Goal: Book appointment/travel/reservation

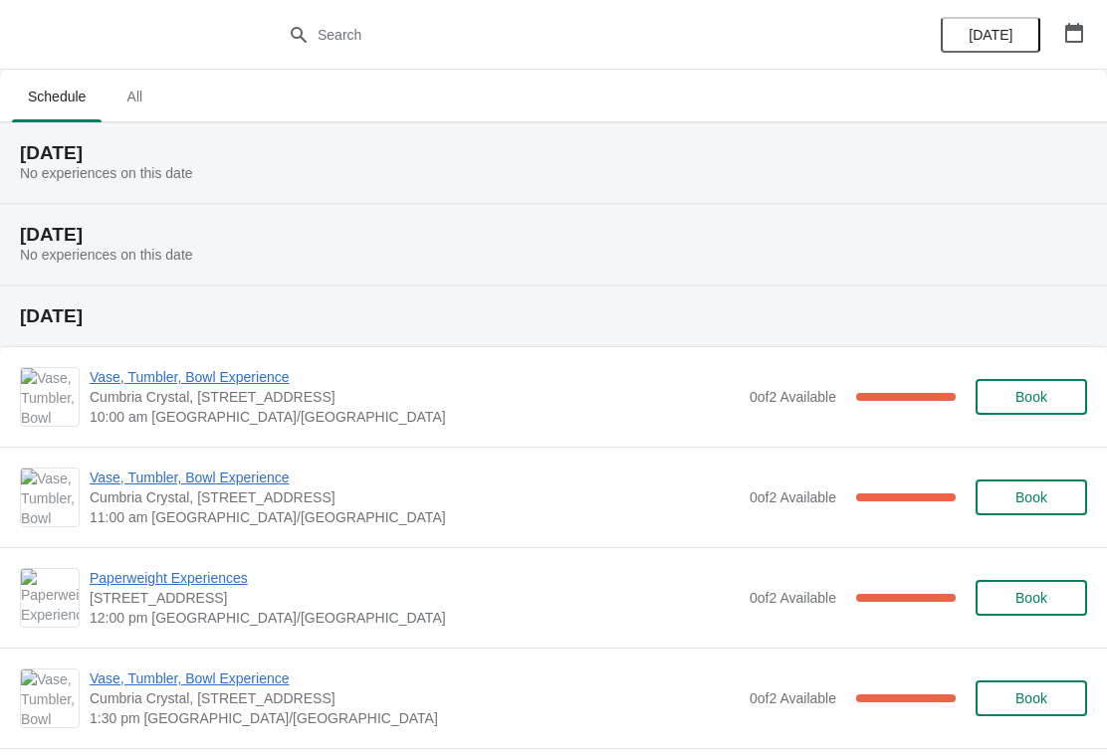
click at [1073, 35] on icon "button" at bounding box center [1074, 33] width 20 height 20
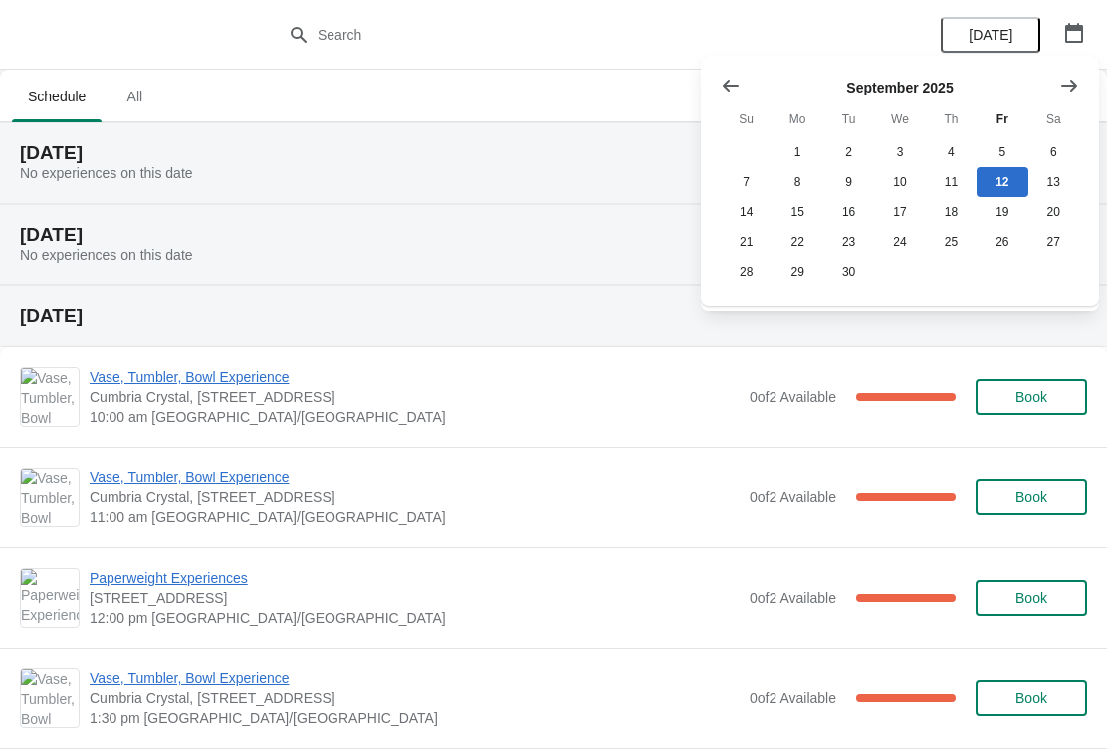
click at [1068, 94] on icon "Show next month, October 2025" at bounding box center [1069, 86] width 20 height 20
click at [741, 245] on button "19" at bounding box center [746, 242] width 51 height 30
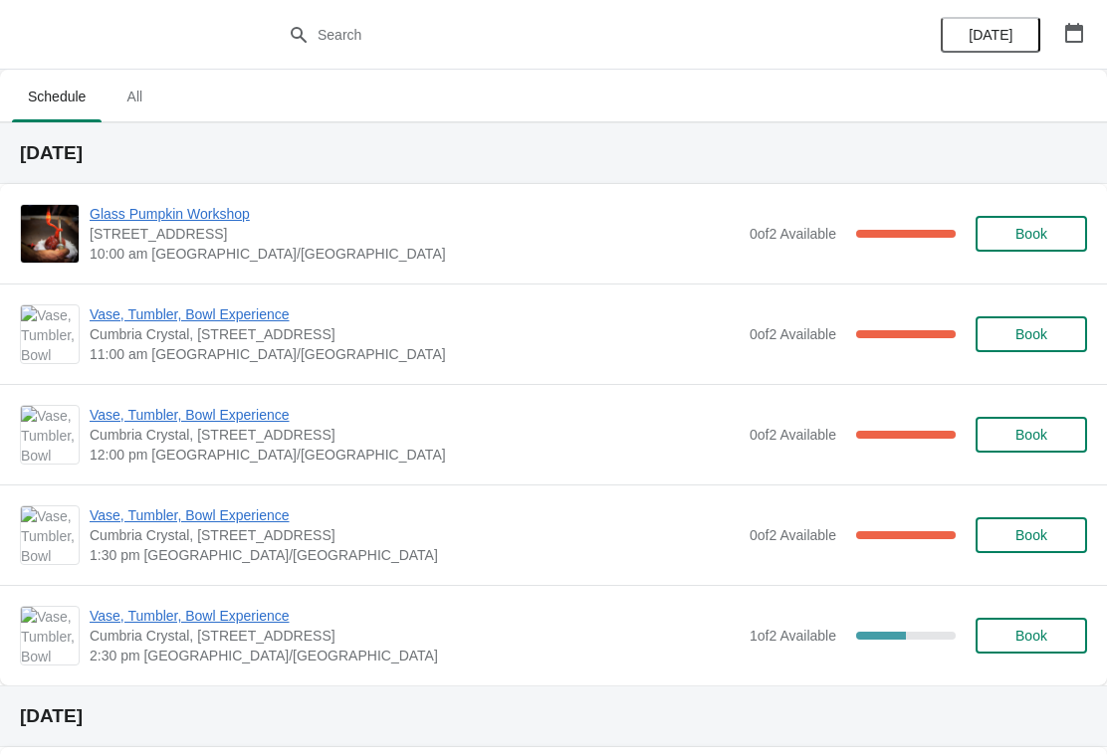
click at [1039, 645] on button "Book" at bounding box center [1030, 636] width 111 height 36
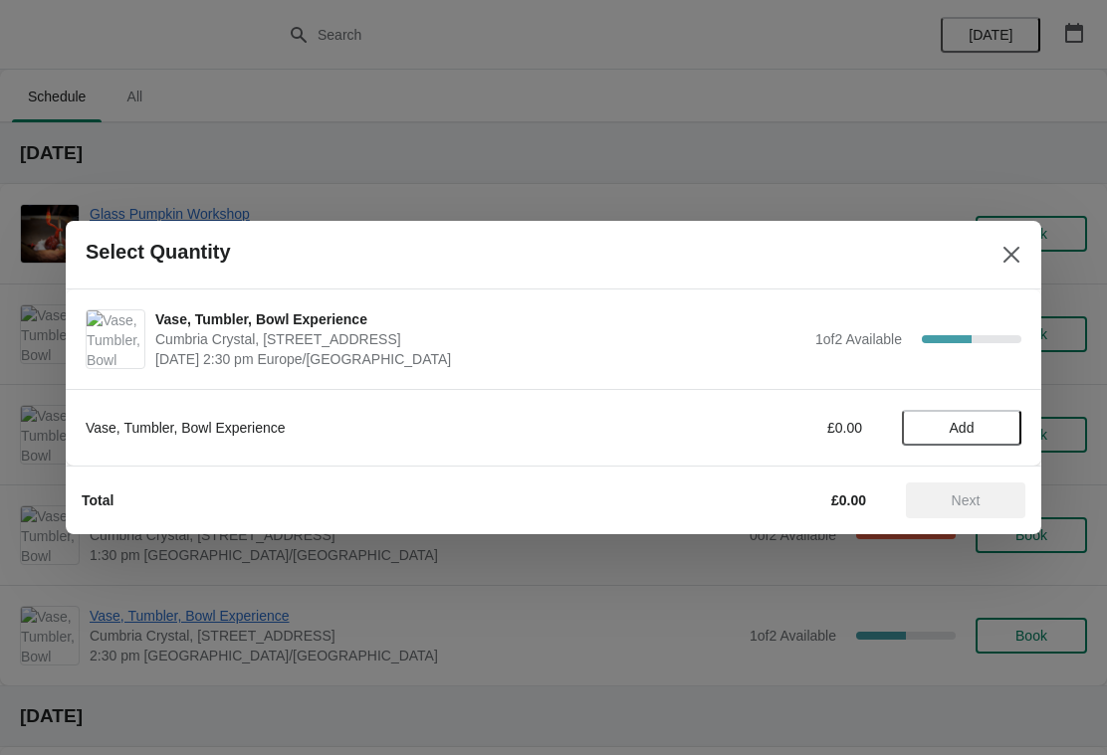
click at [963, 440] on button "Add" at bounding box center [961, 428] width 119 height 36
click at [961, 504] on span "Next" at bounding box center [965, 501] width 29 height 16
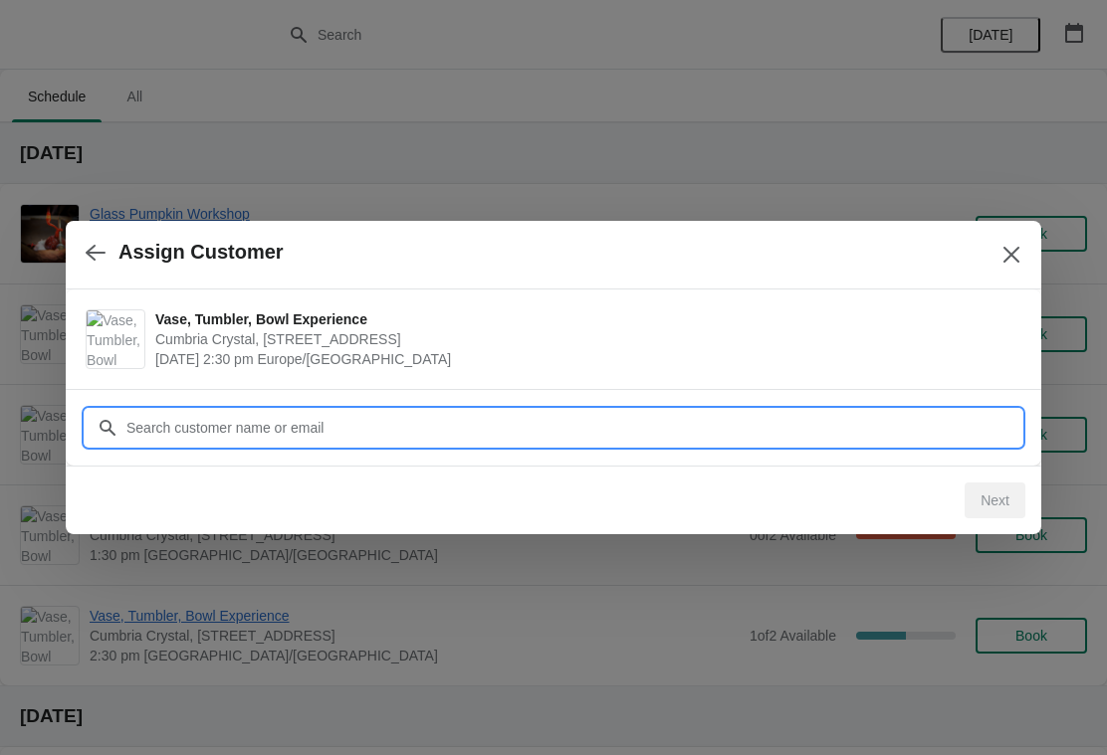
click at [853, 438] on input "Customer" at bounding box center [573, 428] width 896 height 36
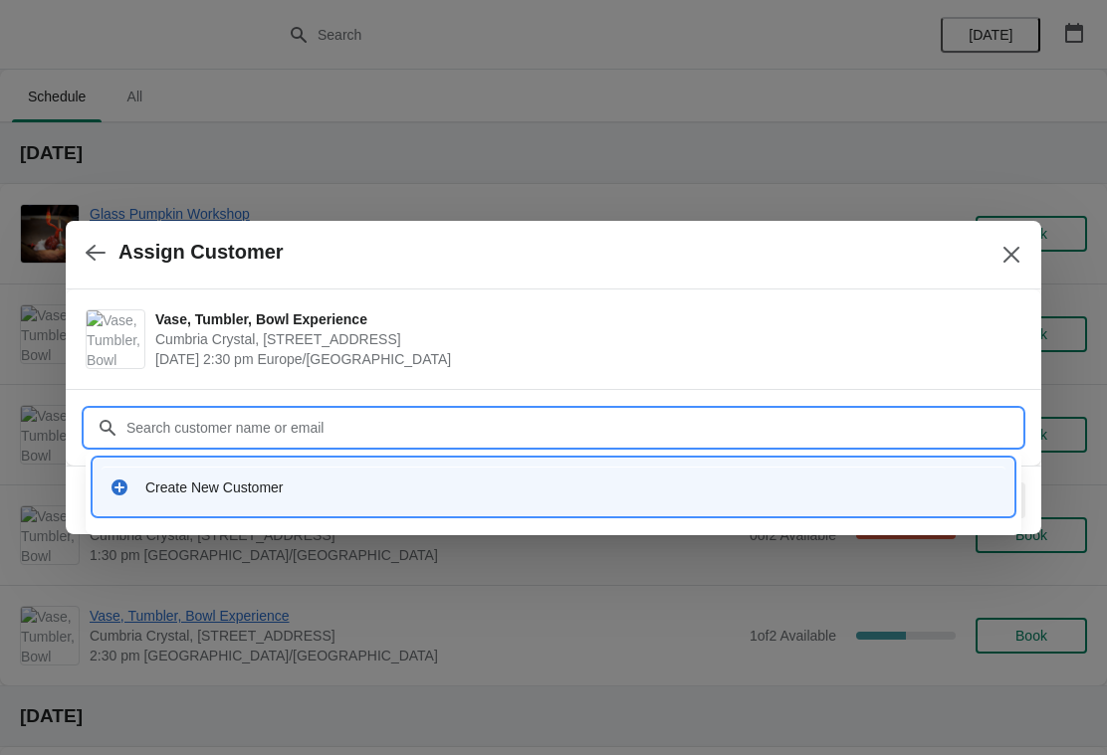
click at [141, 485] on div "Create New Customer" at bounding box center [553, 488] width 888 height 20
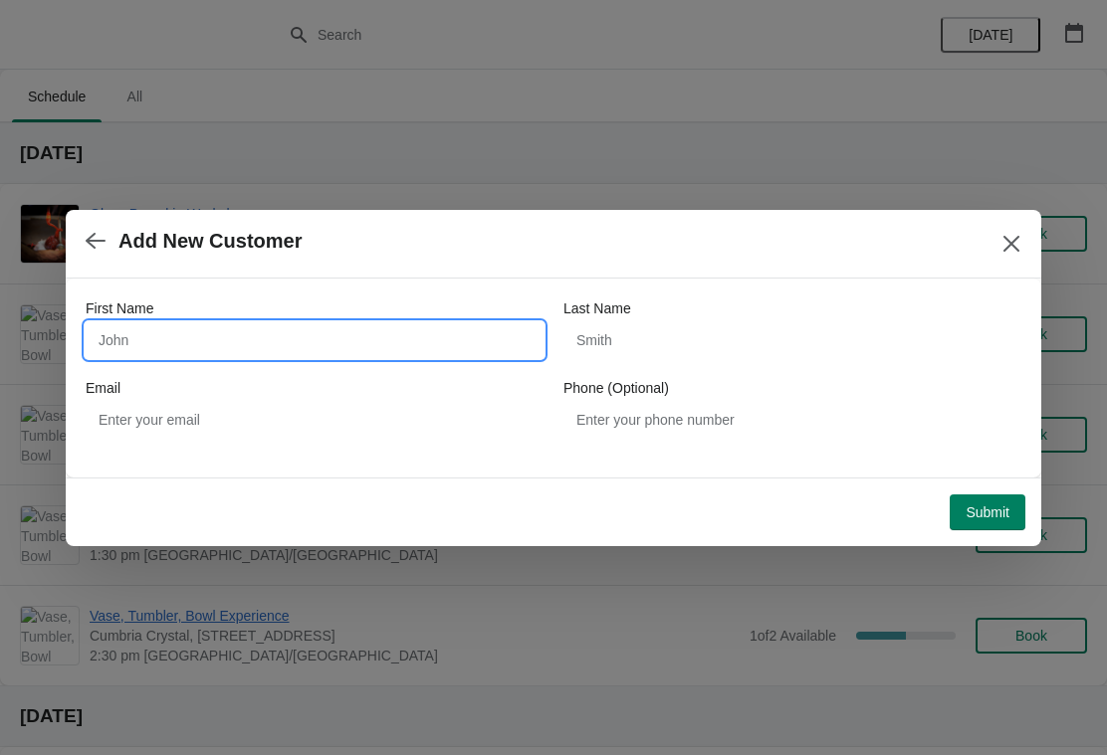
click at [212, 333] on input "First Name" at bounding box center [315, 340] width 458 height 36
type input "Charlotte"
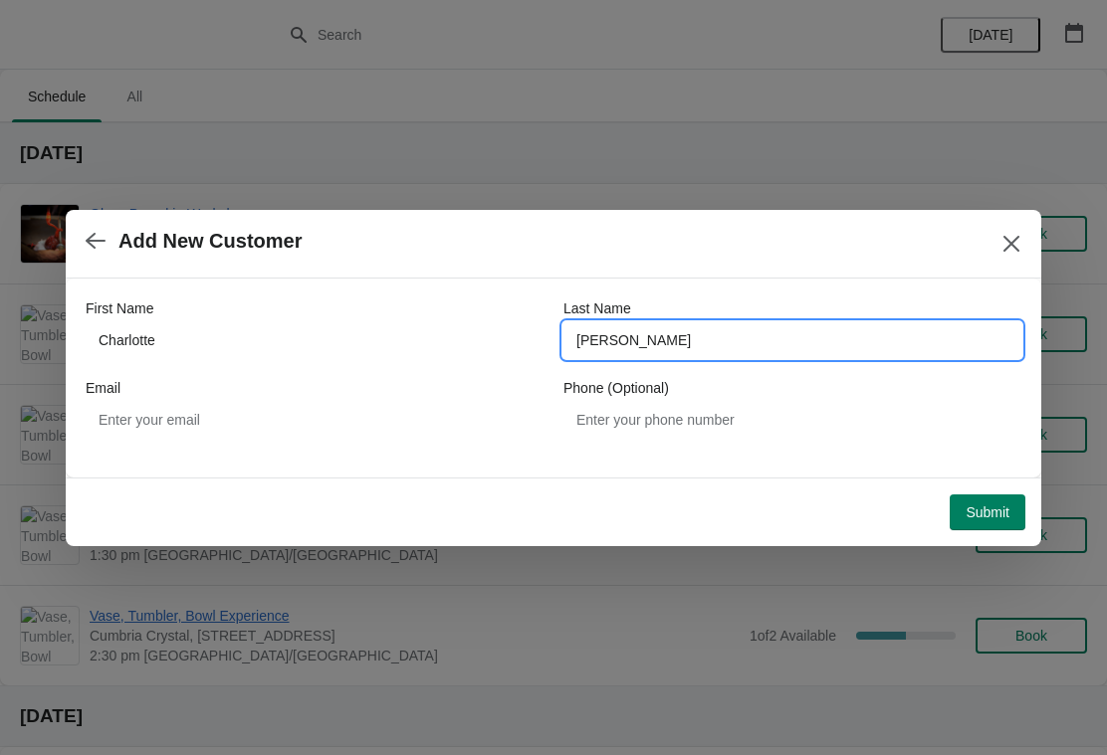
type input "[PERSON_NAME]"
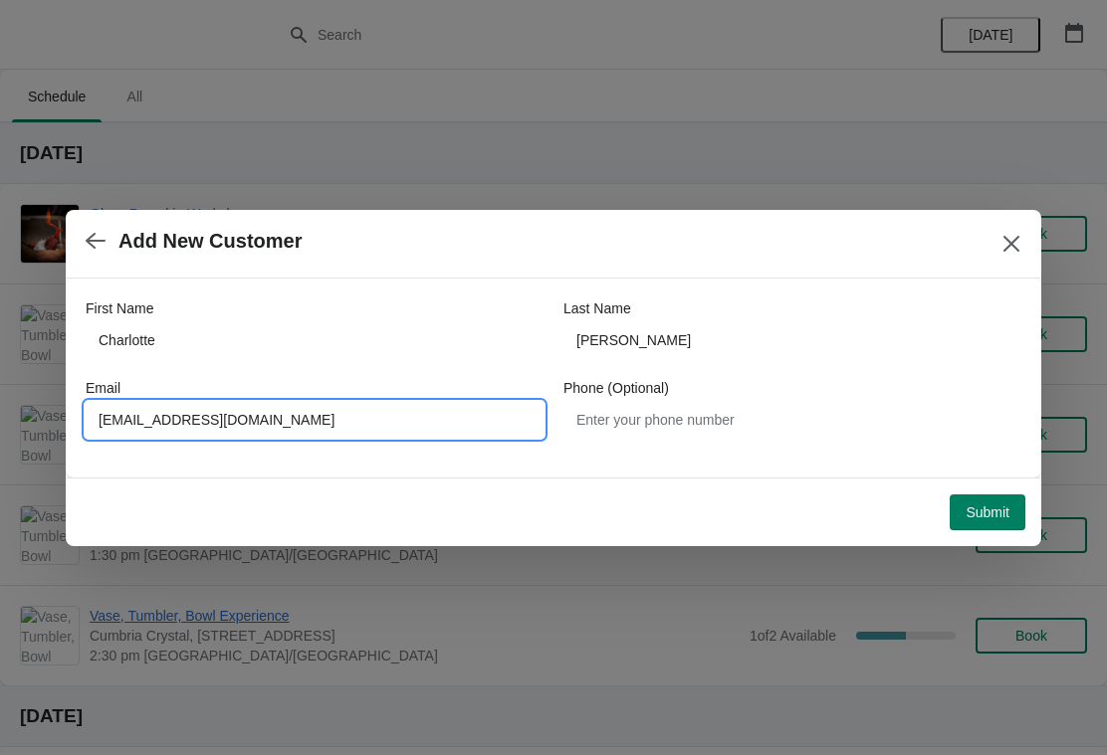
type input "[EMAIL_ADDRESS][DOMAIN_NAME]"
click at [989, 517] on span "Submit" at bounding box center [987, 513] width 44 height 16
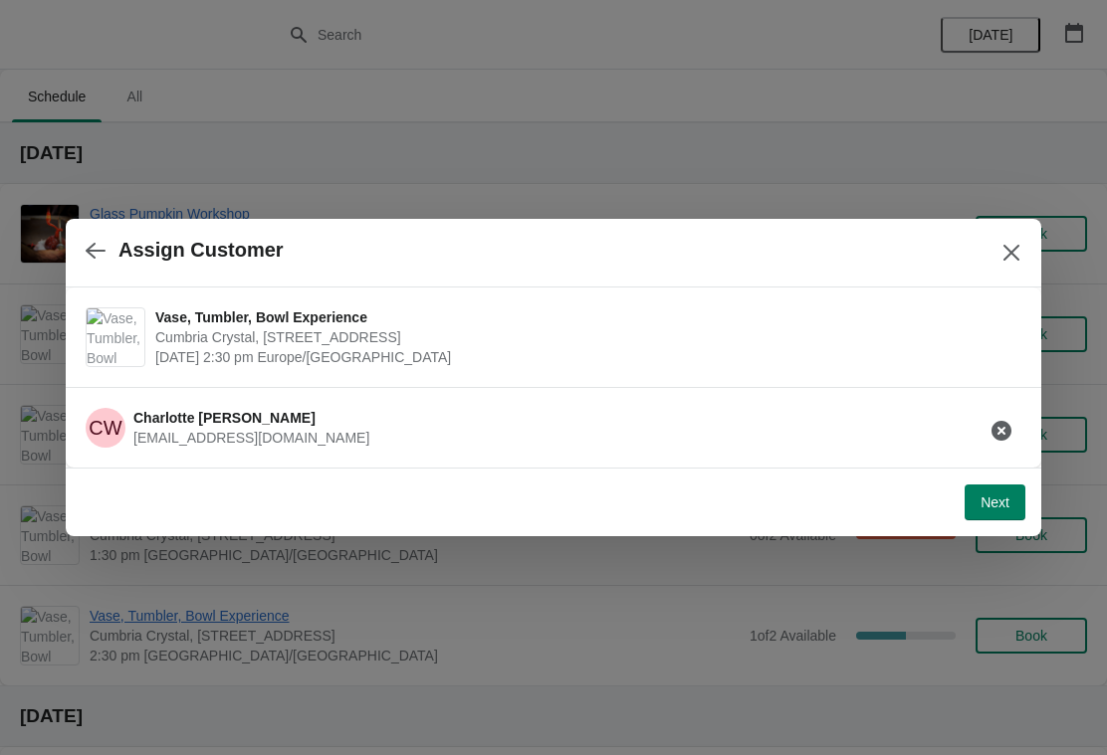
click at [994, 518] on button "Next" at bounding box center [994, 503] width 61 height 36
select select "Yes, I will collect"
